Goal: Task Accomplishment & Management: Use online tool/utility

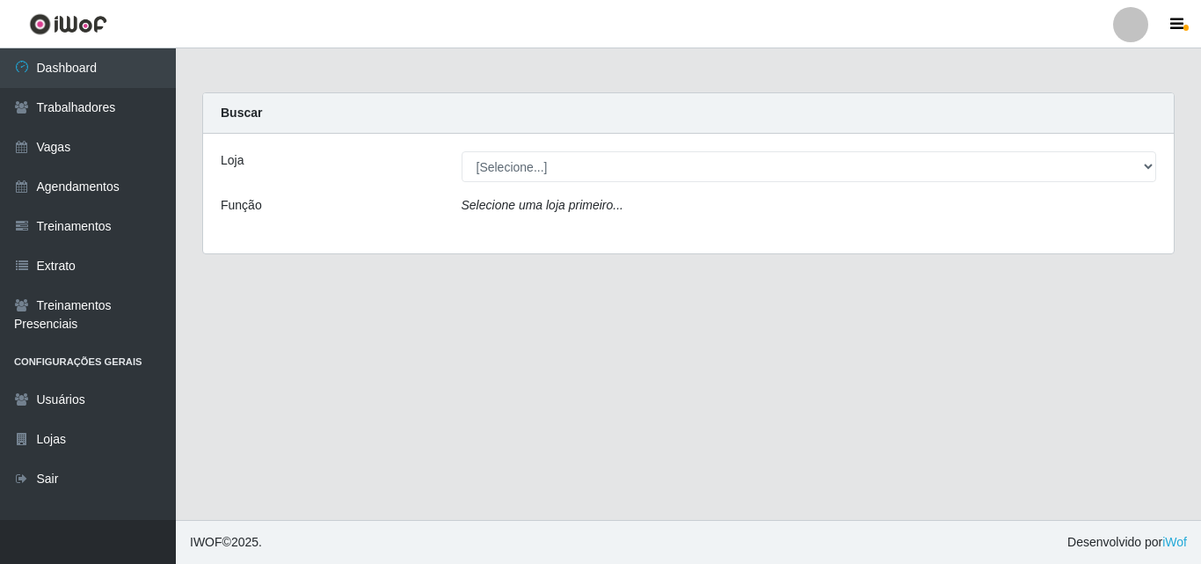
click at [1158, 172] on div "[Selecione...] Castelinho Supermercado" at bounding box center [809, 166] width 722 height 31
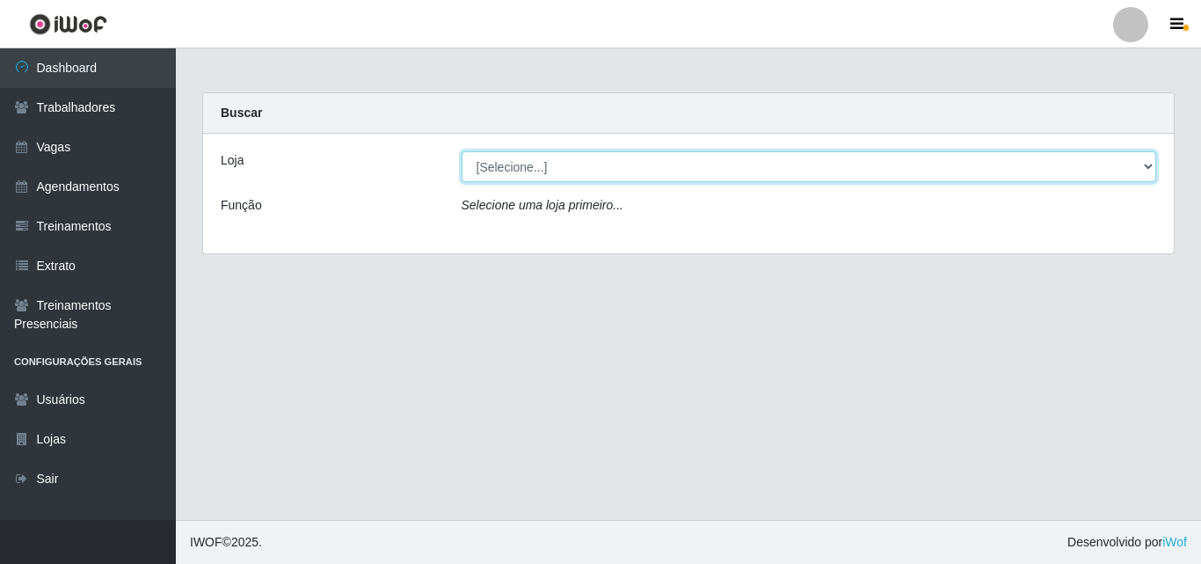
click at [1148, 171] on select "[Selecione...] Castelinho Supermercado" at bounding box center [809, 166] width 695 height 31
select select "377"
click at [462, 151] on select "[Selecione...] Castelinho Supermercado" at bounding box center [809, 166] width 695 height 31
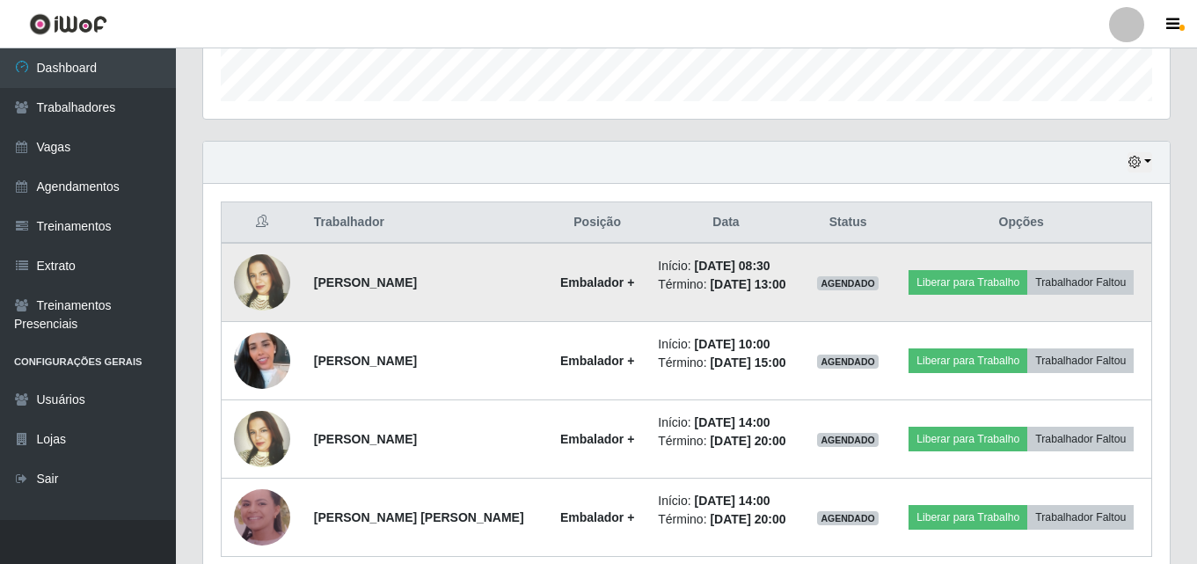
scroll to position [604, 0]
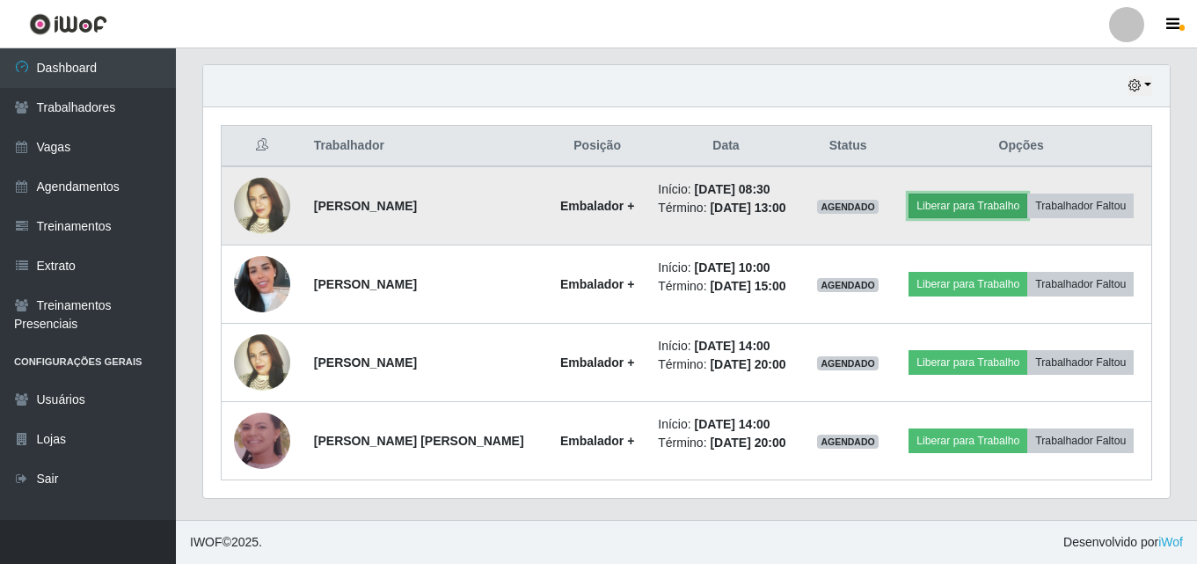
click at [1002, 214] on button "Liberar para Trabalho" at bounding box center [967, 205] width 119 height 25
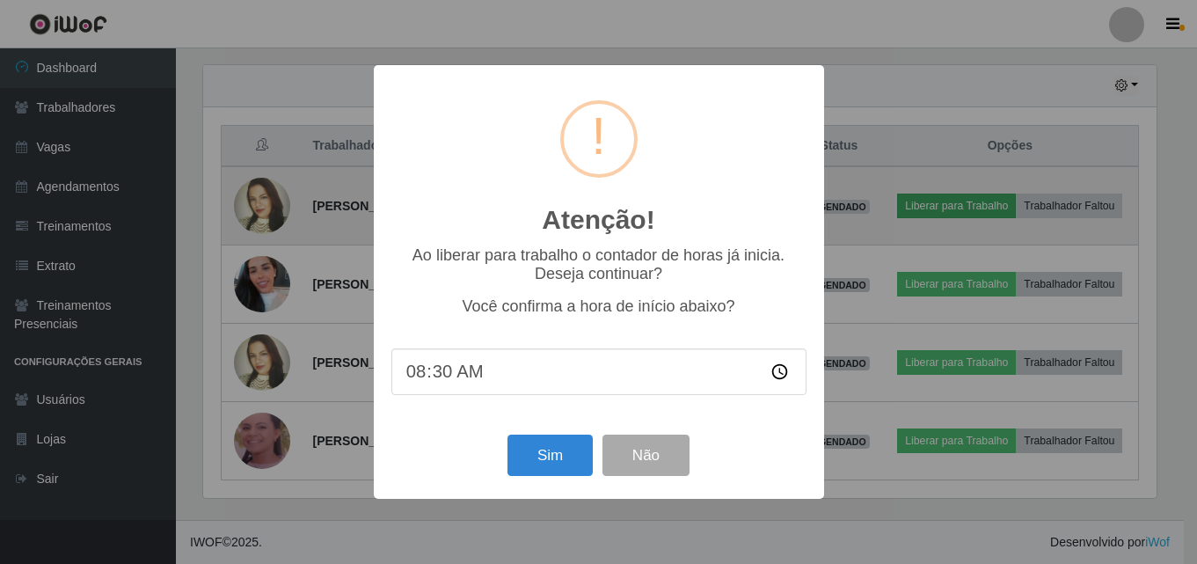
scroll to position [365, 957]
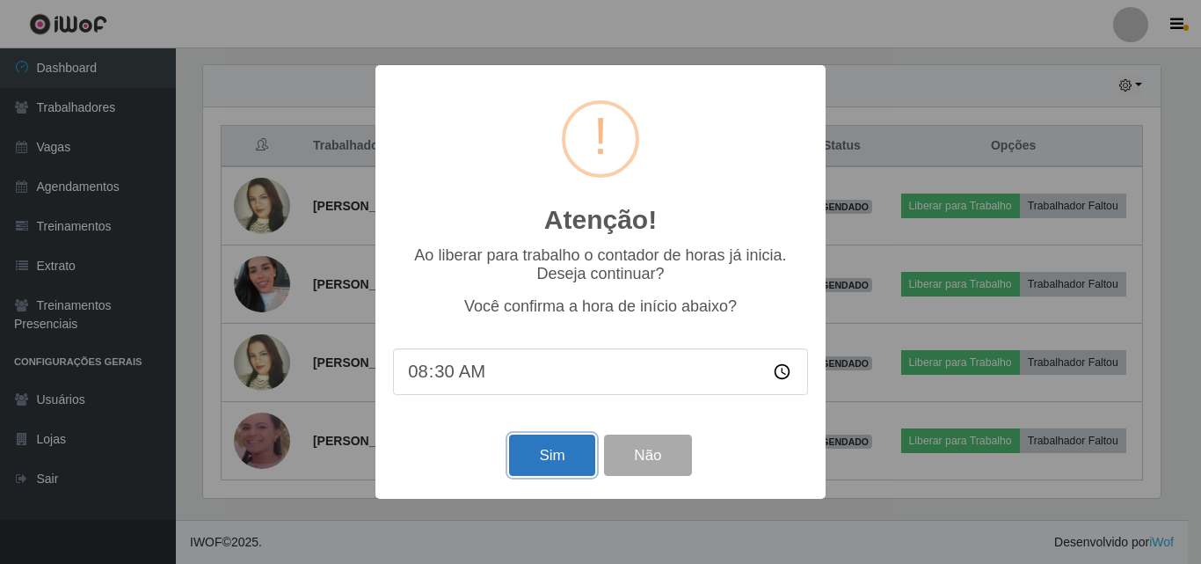
click at [554, 457] on button "Sim" at bounding box center [551, 454] width 85 height 41
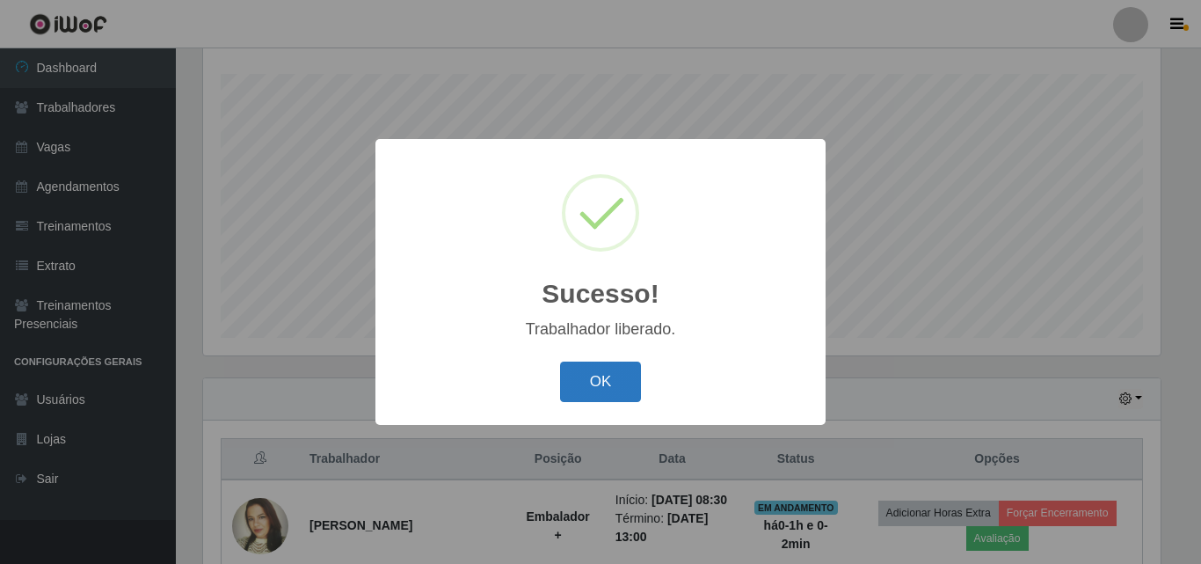
click at [595, 370] on button "OK" at bounding box center [601, 381] width 82 height 41
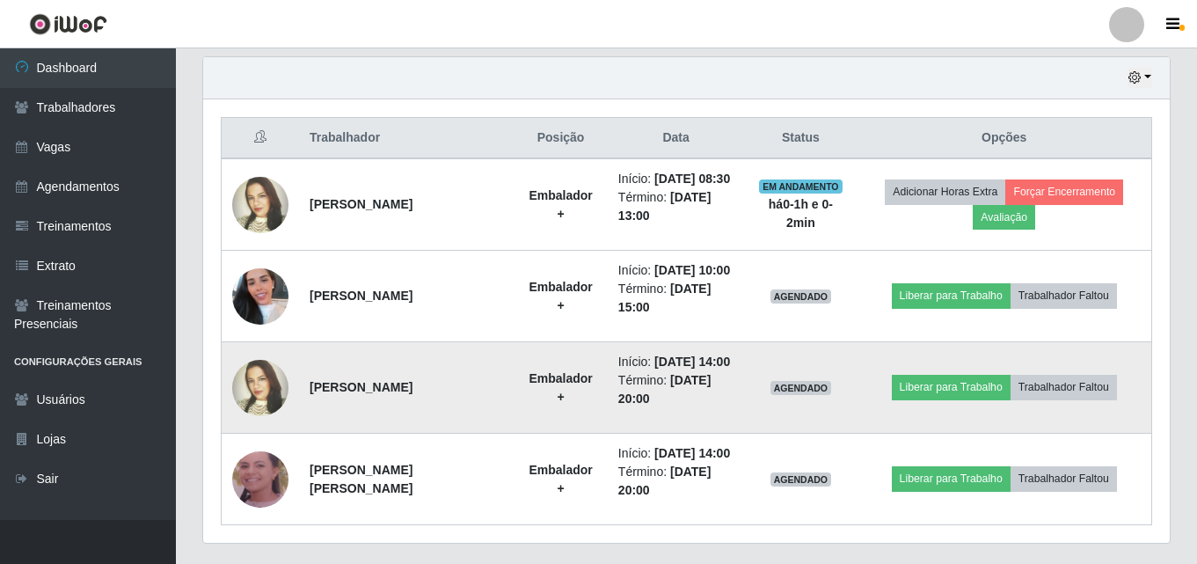
scroll to position [643, 0]
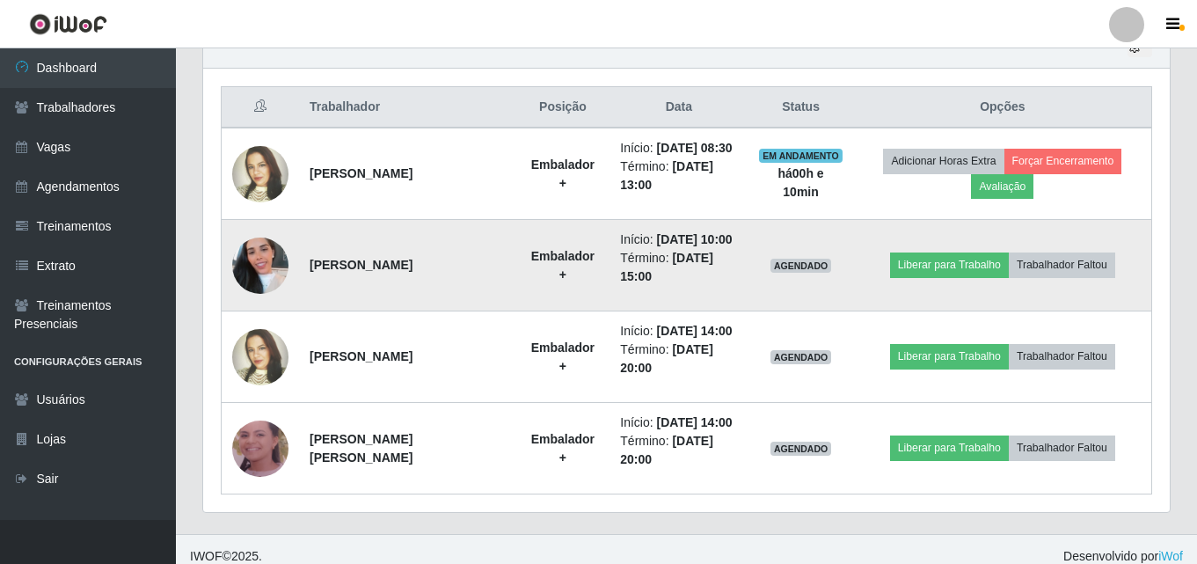
click at [258, 260] on img at bounding box center [260, 265] width 56 height 100
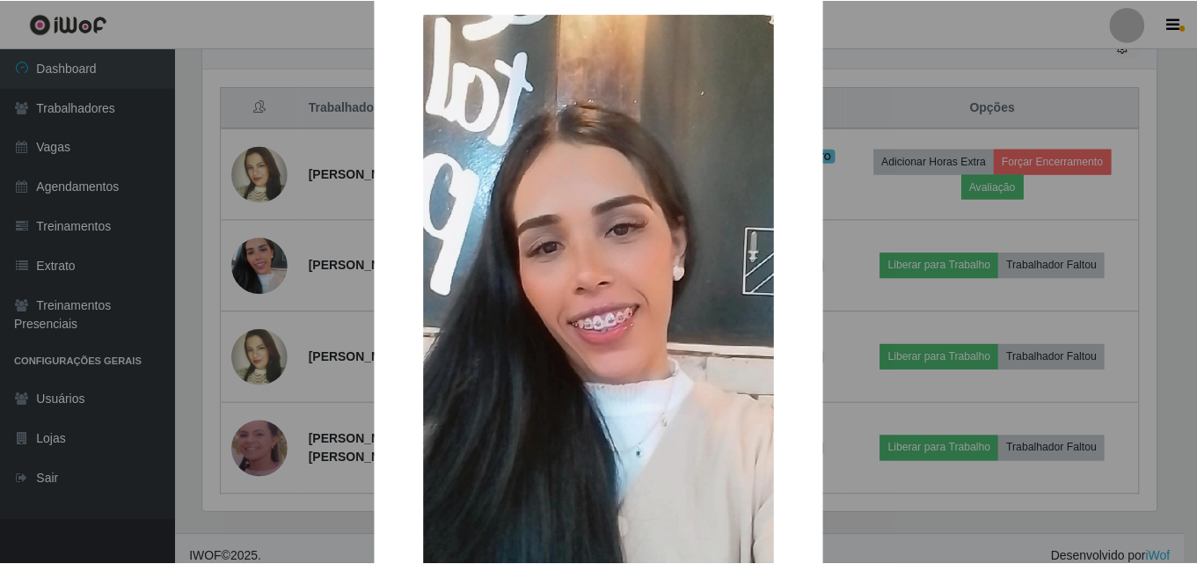
scroll to position [0, 0]
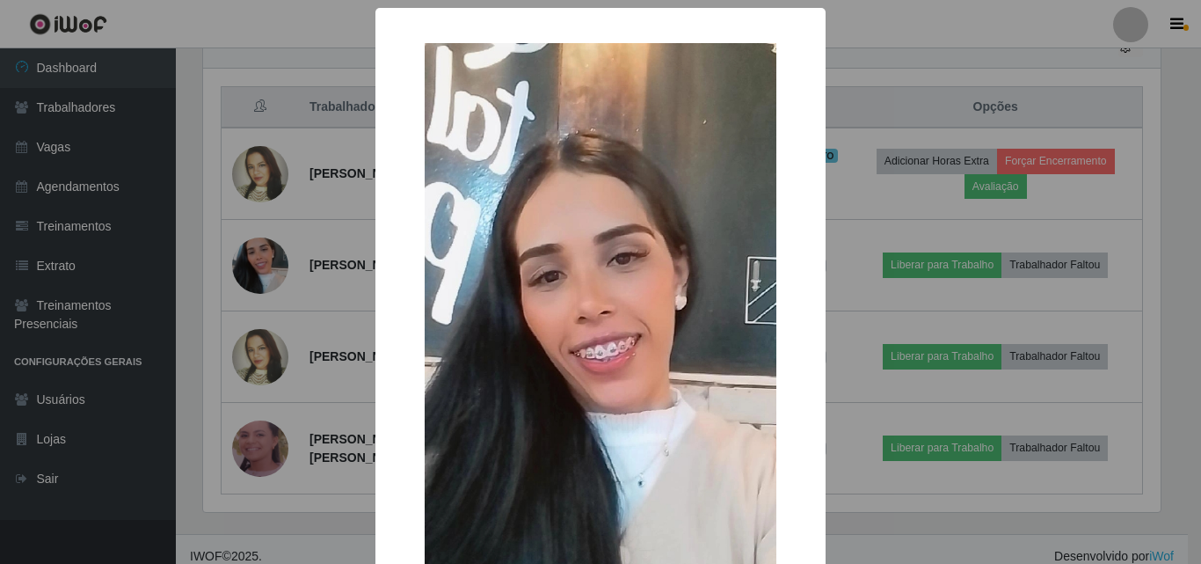
click at [916, 30] on div "× OK Cancel" at bounding box center [600, 282] width 1201 height 564
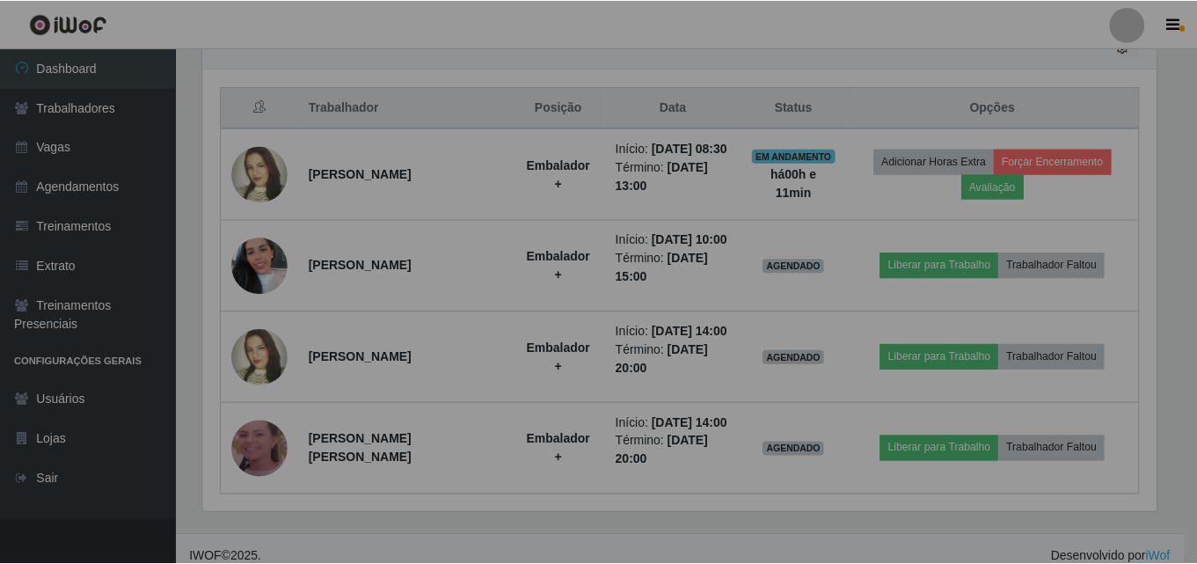
scroll to position [365, 966]
